Goal: Task Accomplishment & Management: Use online tool/utility

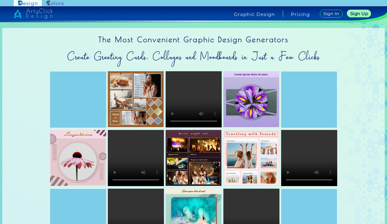
click at [59, 4] on img at bounding box center [54, 3] width 17 height 5
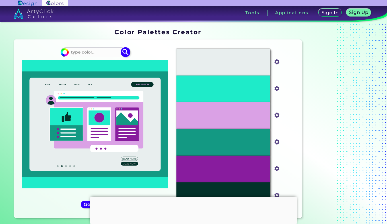
click at [89, 52] on input at bounding box center [95, 52] width 53 height 8
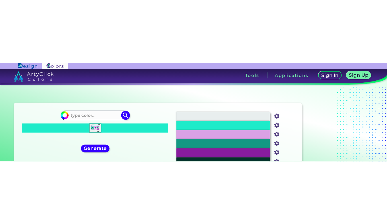
scroll to position [57, 0]
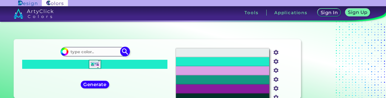
click at [79, 52] on input at bounding box center [95, 52] width 53 height 8
type input "c8591d"
type input "#000000"
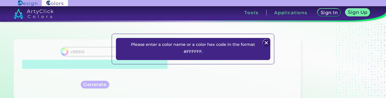
click at [267, 44] on img at bounding box center [266, 43] width 7 height 7
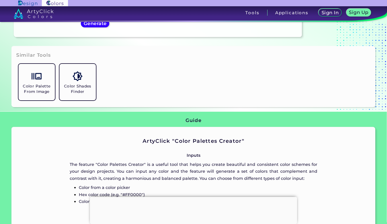
scroll to position [200, 0]
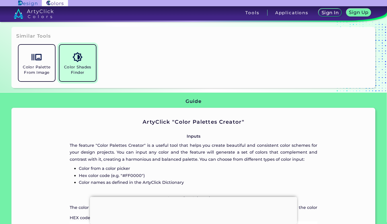
click at [83, 66] on h5 "Color Shades Finder" at bounding box center [78, 69] width 32 height 11
